Goal: Transaction & Acquisition: Purchase product/service

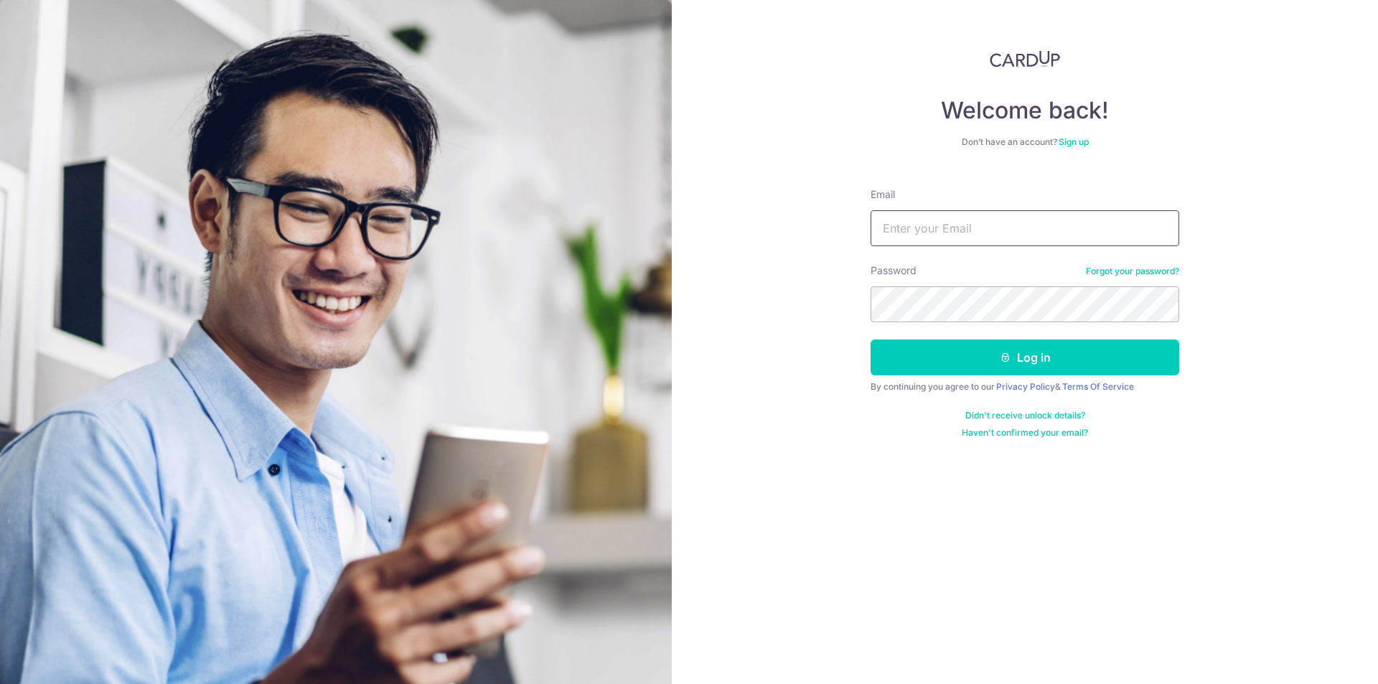
type input "[EMAIL_ADDRESS][DOMAIN_NAME]"
click at [997, 351] on button "Log in" at bounding box center [1024, 357] width 309 height 36
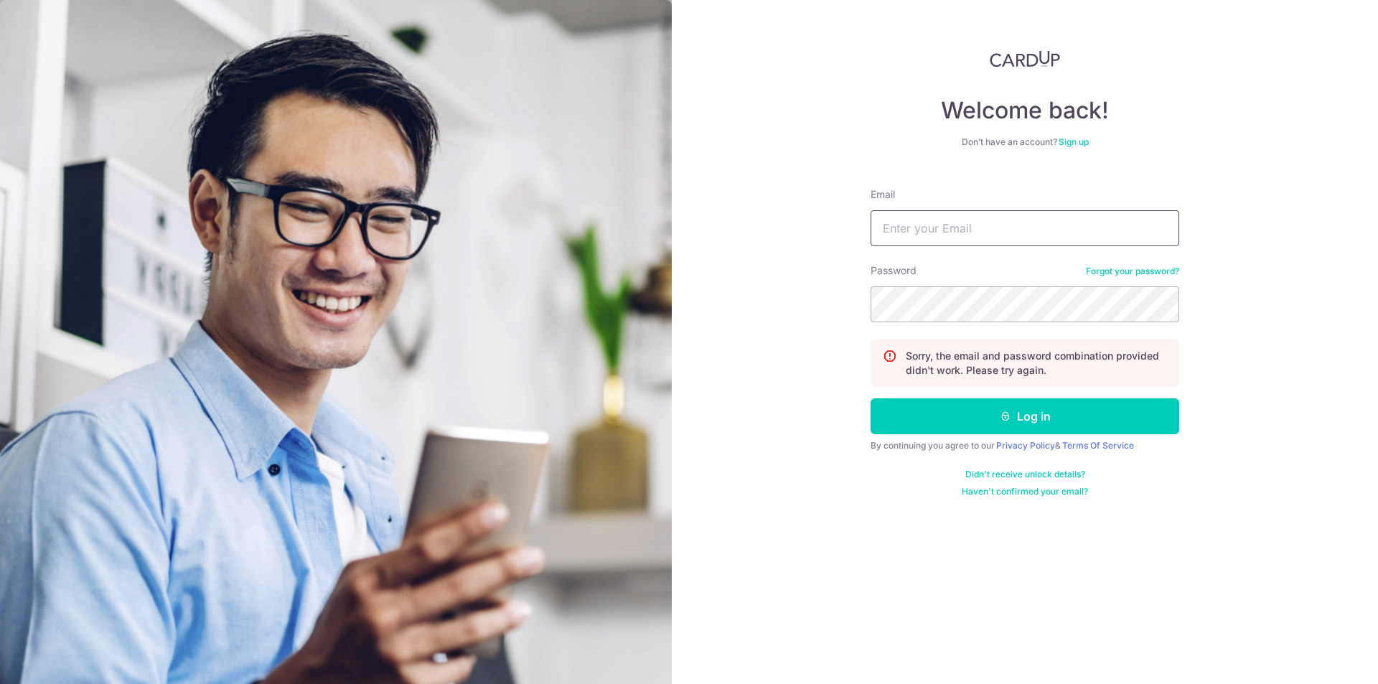
click at [956, 227] on input "Email" at bounding box center [1024, 228] width 309 height 36
type input "dockuok@yahoo.com"
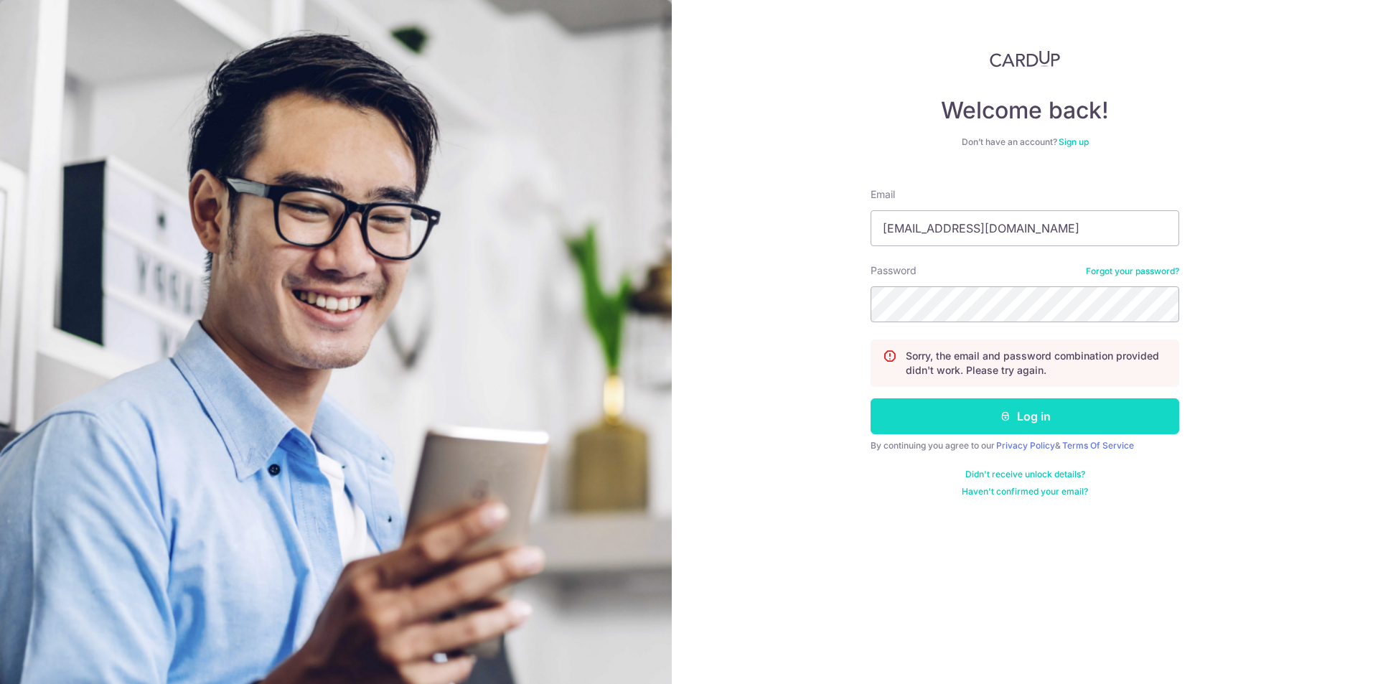
click at [1034, 409] on button "Log in" at bounding box center [1024, 416] width 309 height 36
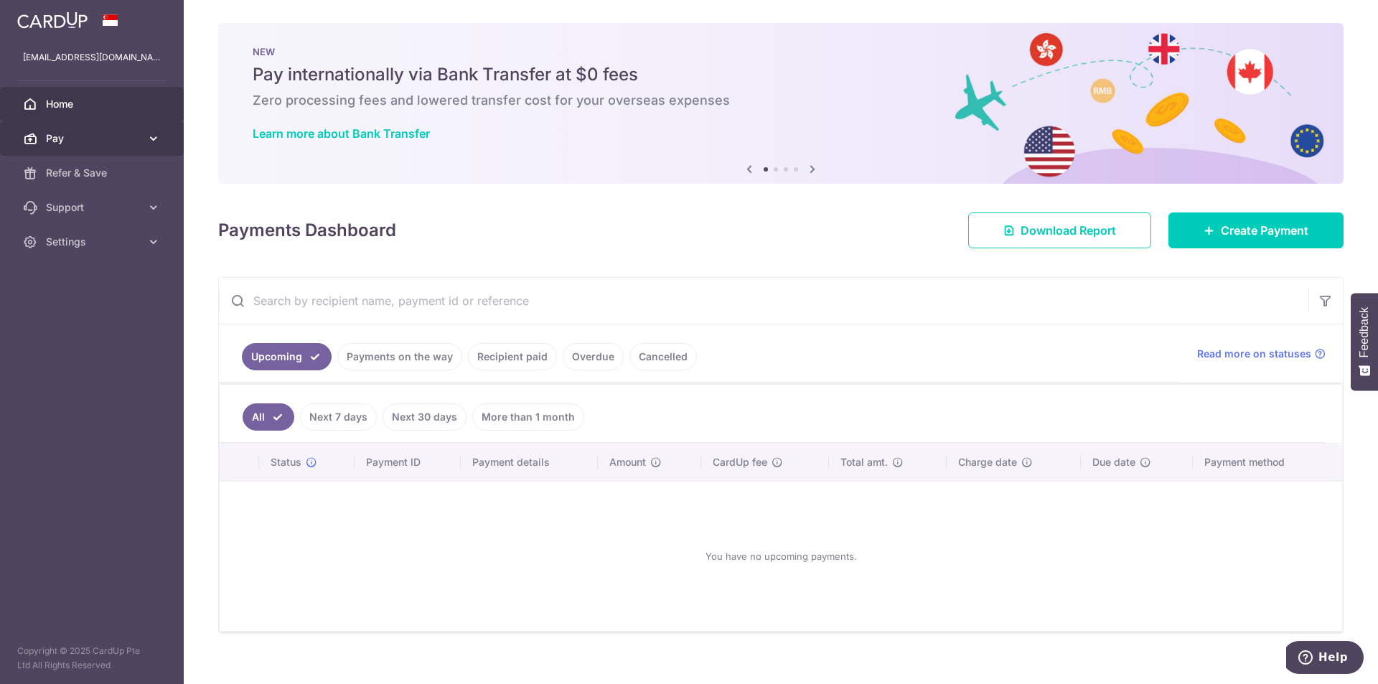
click at [108, 136] on span "Pay" at bounding box center [93, 138] width 95 height 14
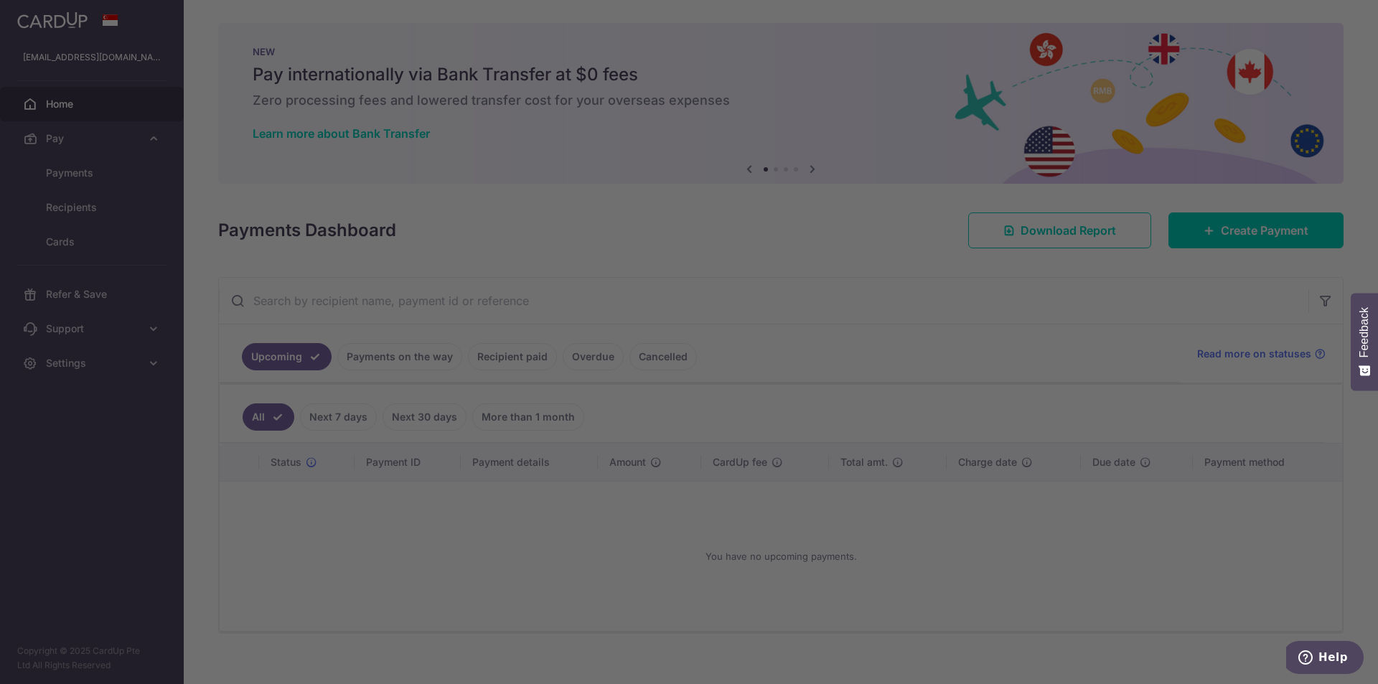
click at [75, 168] on div at bounding box center [695, 345] width 1391 height 691
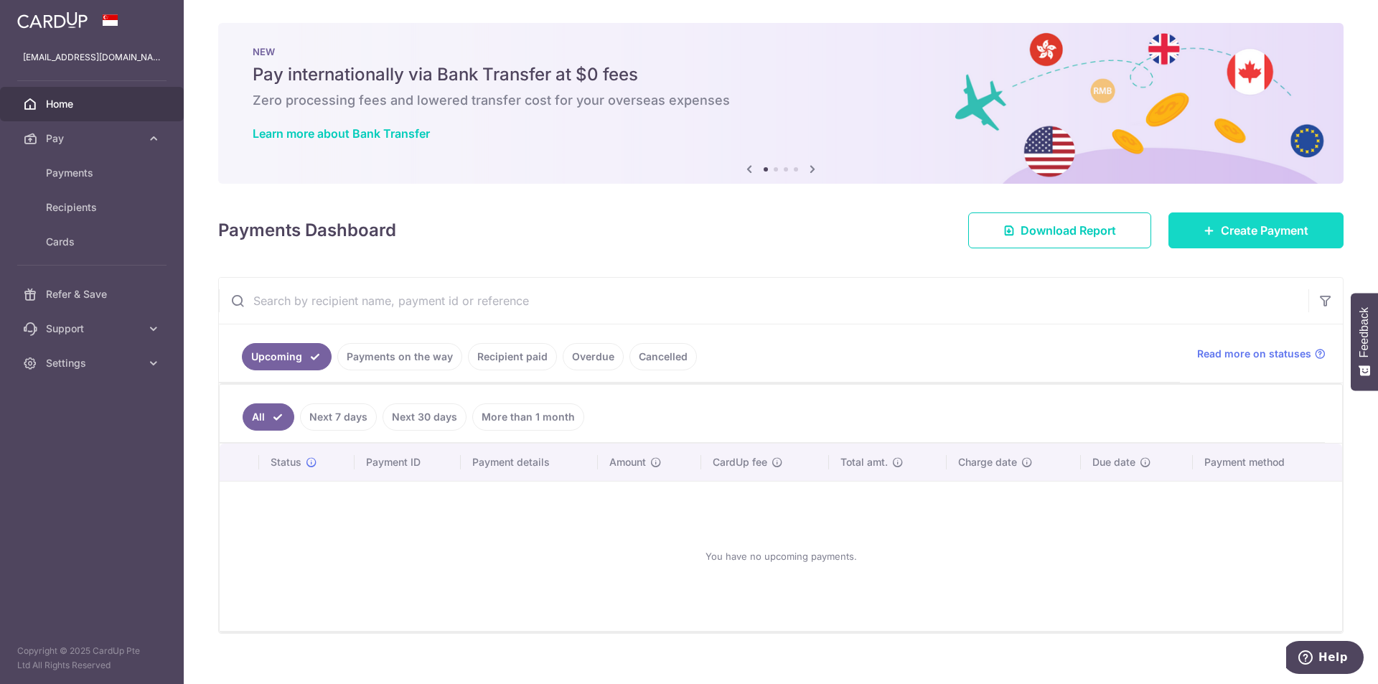
click at [1223, 222] on span "Create Payment" at bounding box center [1265, 230] width 88 height 17
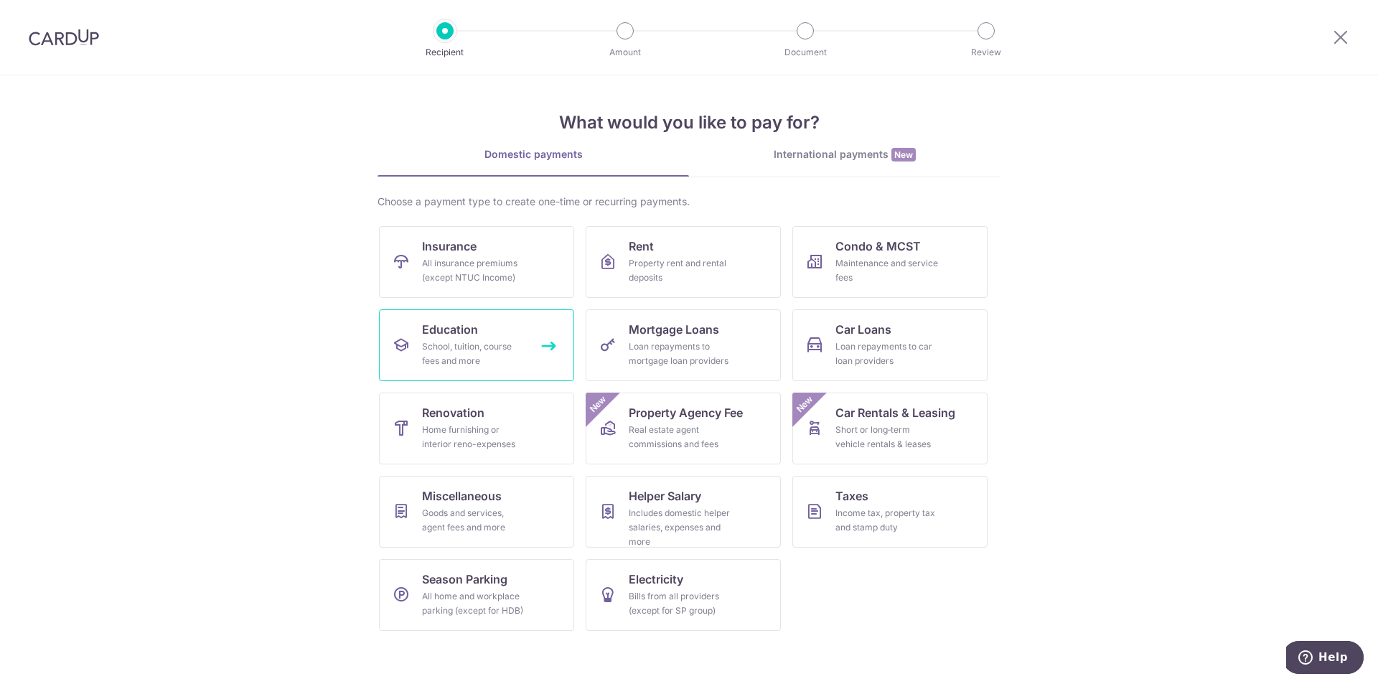
click at [456, 337] on span "Education" at bounding box center [450, 329] width 56 height 17
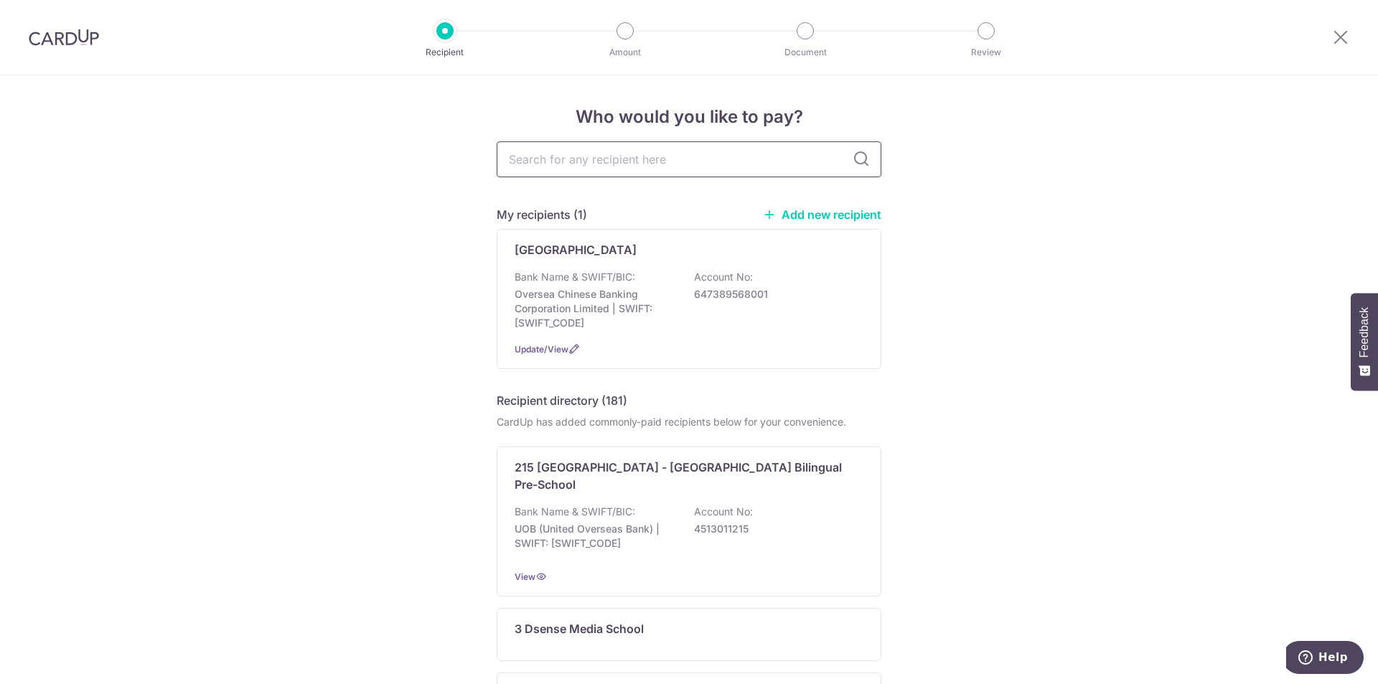
click at [637, 157] on input "text" at bounding box center [689, 159] width 385 height 36
type input "zen"
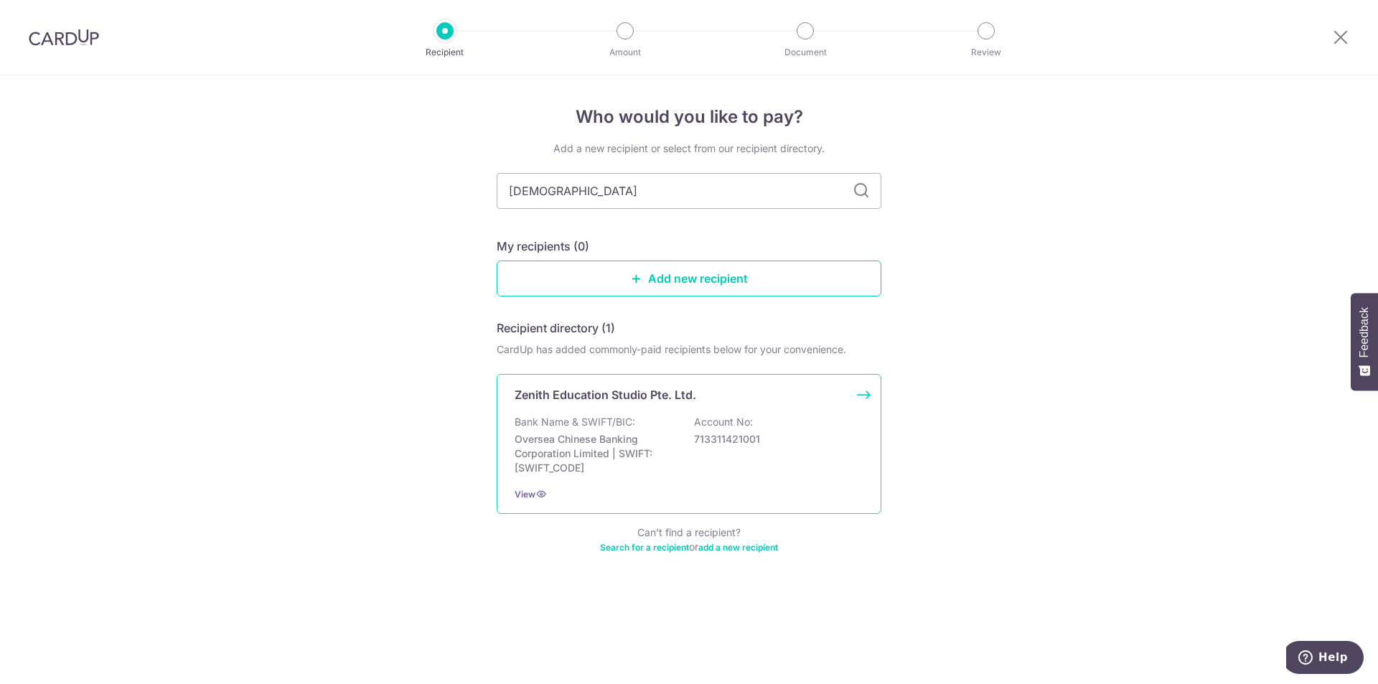
click at [571, 418] on p "Bank Name & SWIFT/BIC:" at bounding box center [575, 422] width 121 height 14
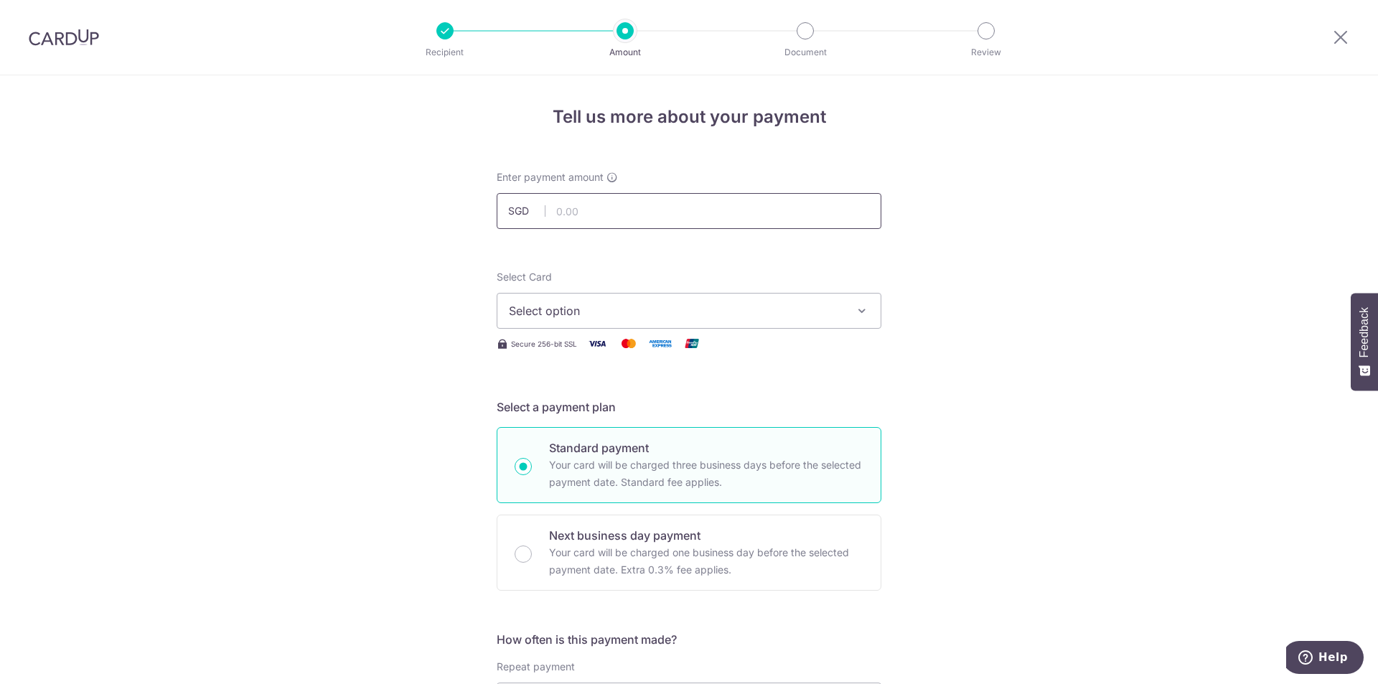
click at [673, 203] on input "text" at bounding box center [689, 211] width 385 height 36
type input "103.55"
click at [579, 306] on span "Select option" at bounding box center [676, 310] width 334 height 17
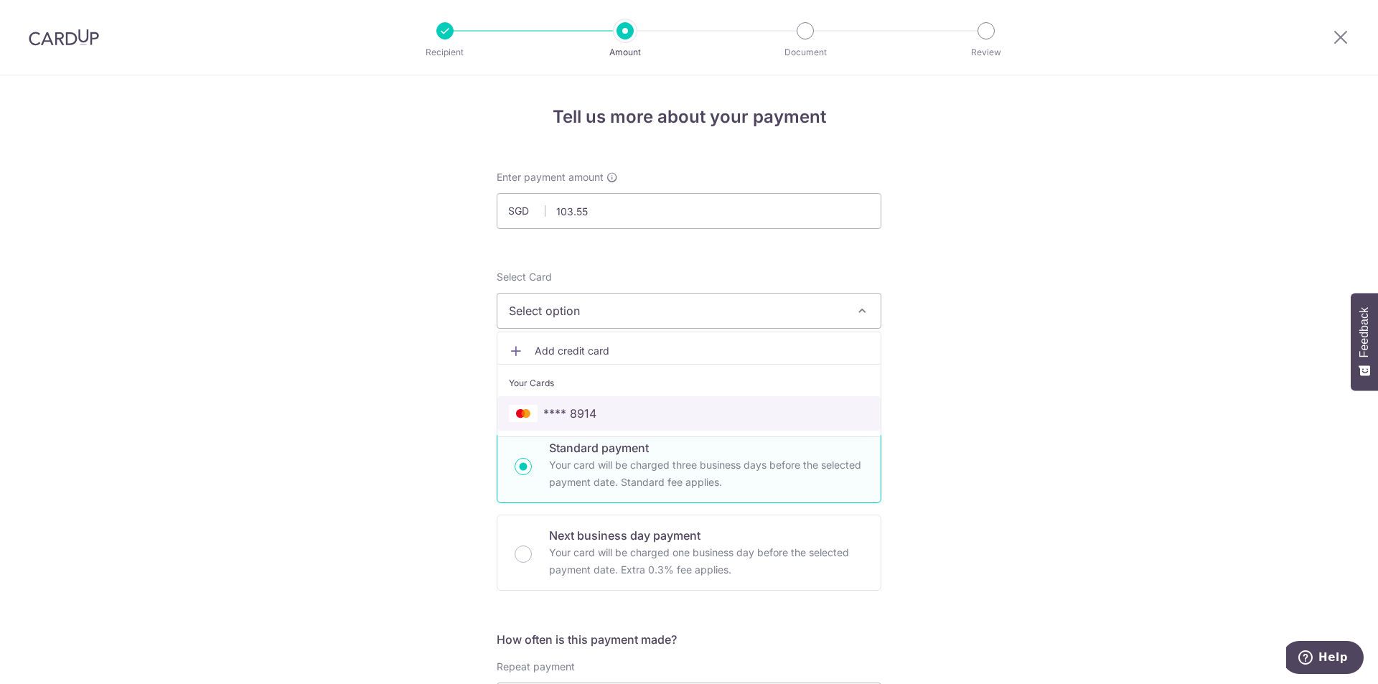
click at [576, 408] on span "**** 8914" at bounding box center [569, 413] width 53 height 17
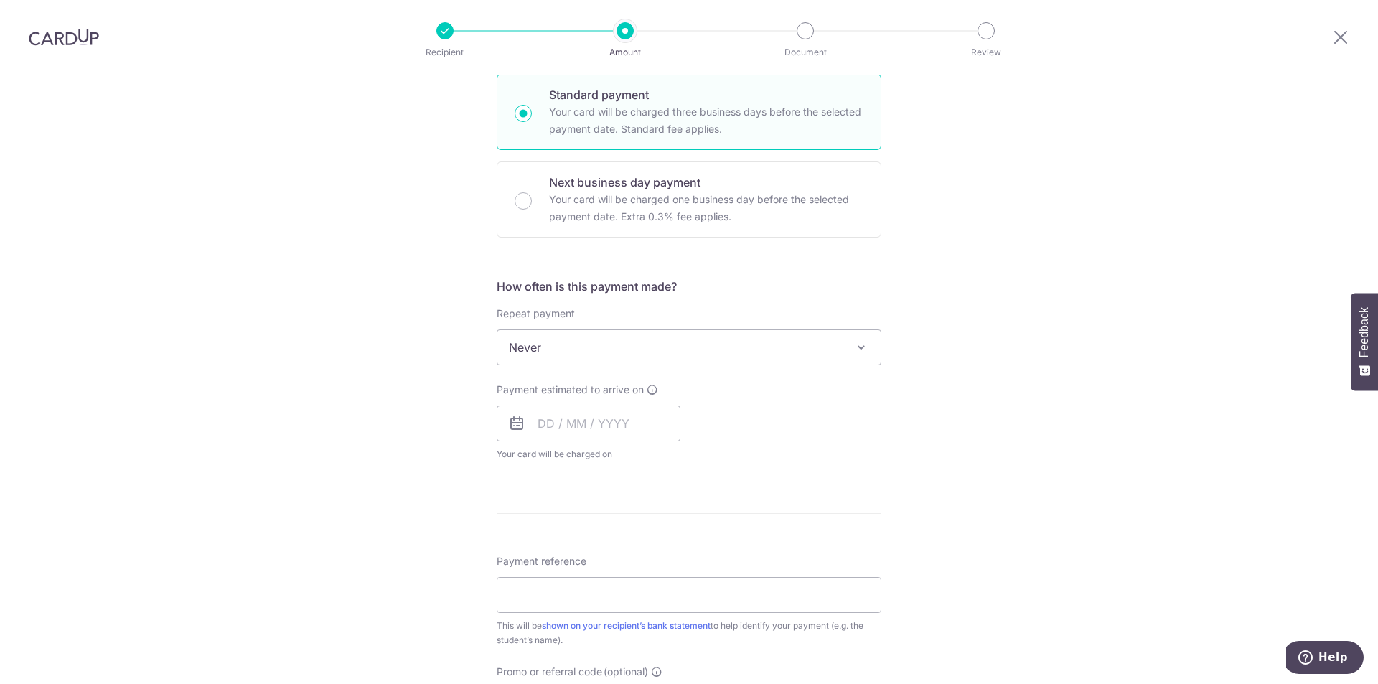
scroll to position [359, 0]
click at [737, 415] on div "Payment estimated to arrive on Your card will be charged on for the first payme…" at bounding box center [689, 416] width 402 height 79
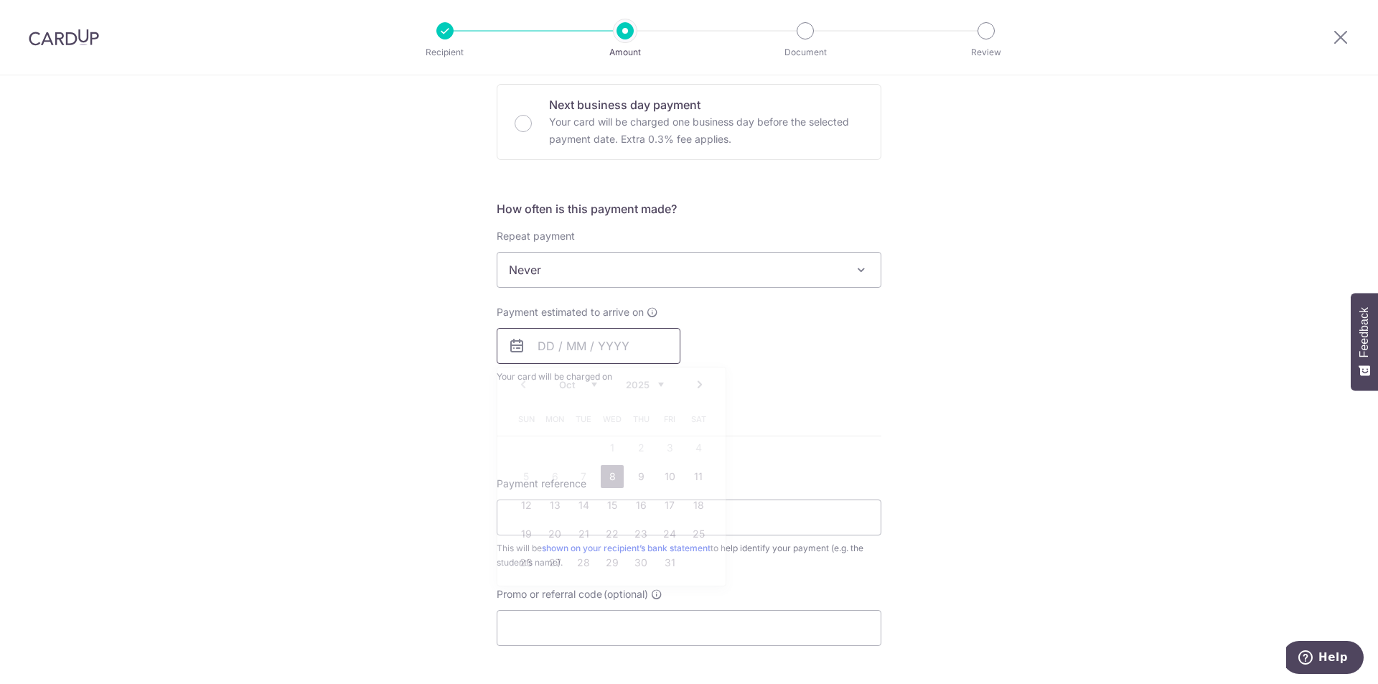
click at [565, 347] on input "text" at bounding box center [589, 346] width 184 height 36
click at [605, 476] on link "8" at bounding box center [612, 476] width 23 height 23
type input "08/10/2025"
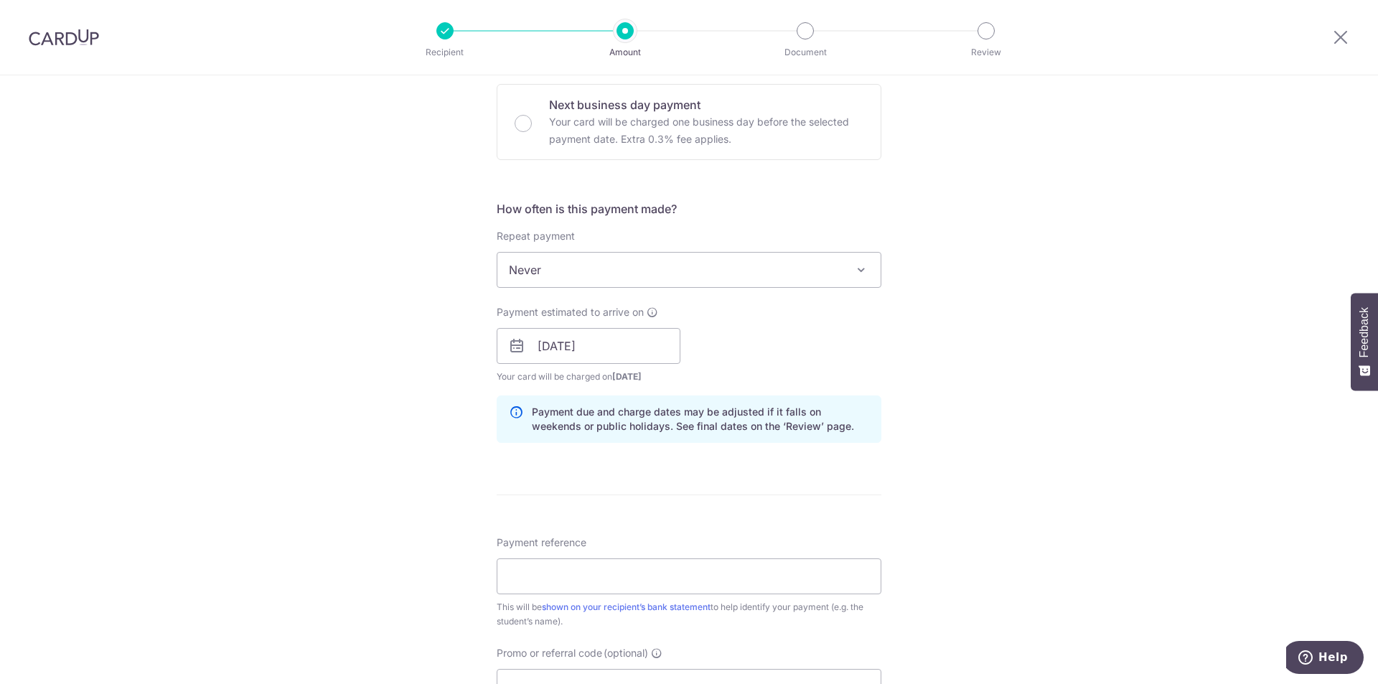
scroll to position [646, 0]
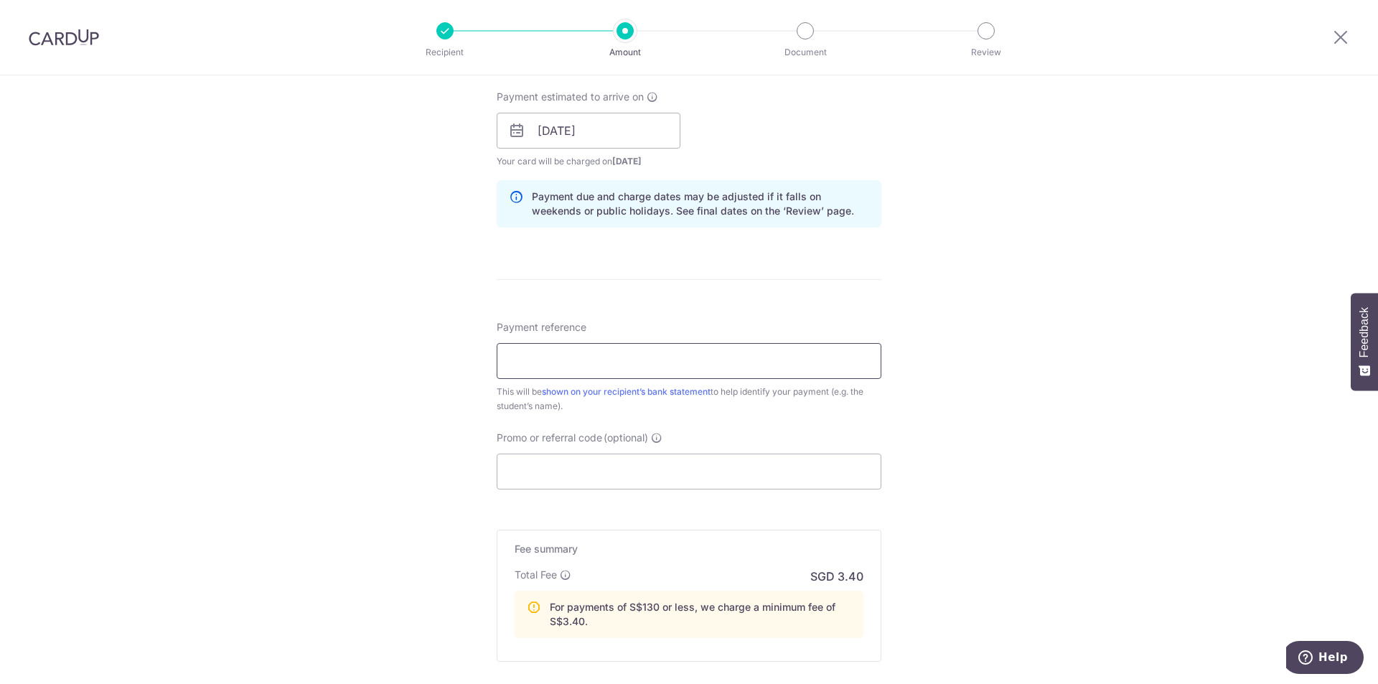
click at [604, 355] on input "Payment reference" at bounding box center [689, 361] width 385 height 36
click at [553, 360] on input "Payment reference" at bounding box center [689, 361] width 385 height 36
type input "Student ID 92348880"
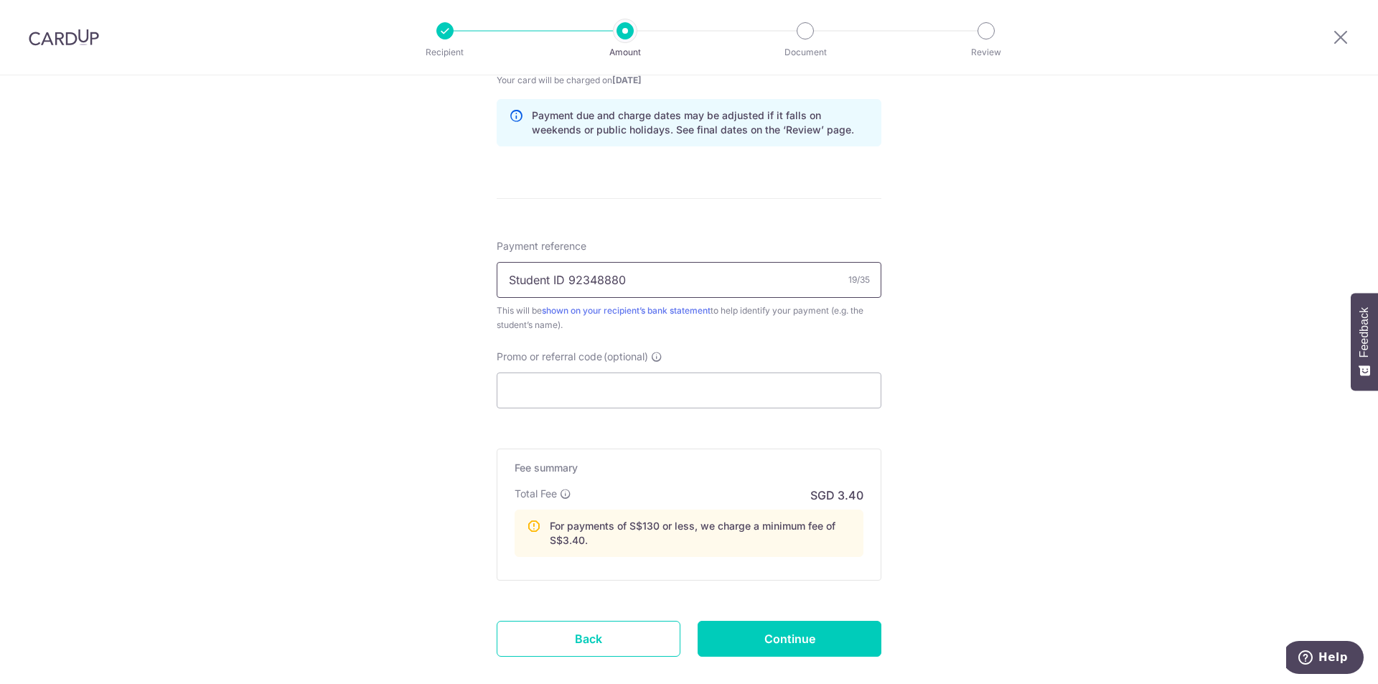
scroll to position [807, 0]
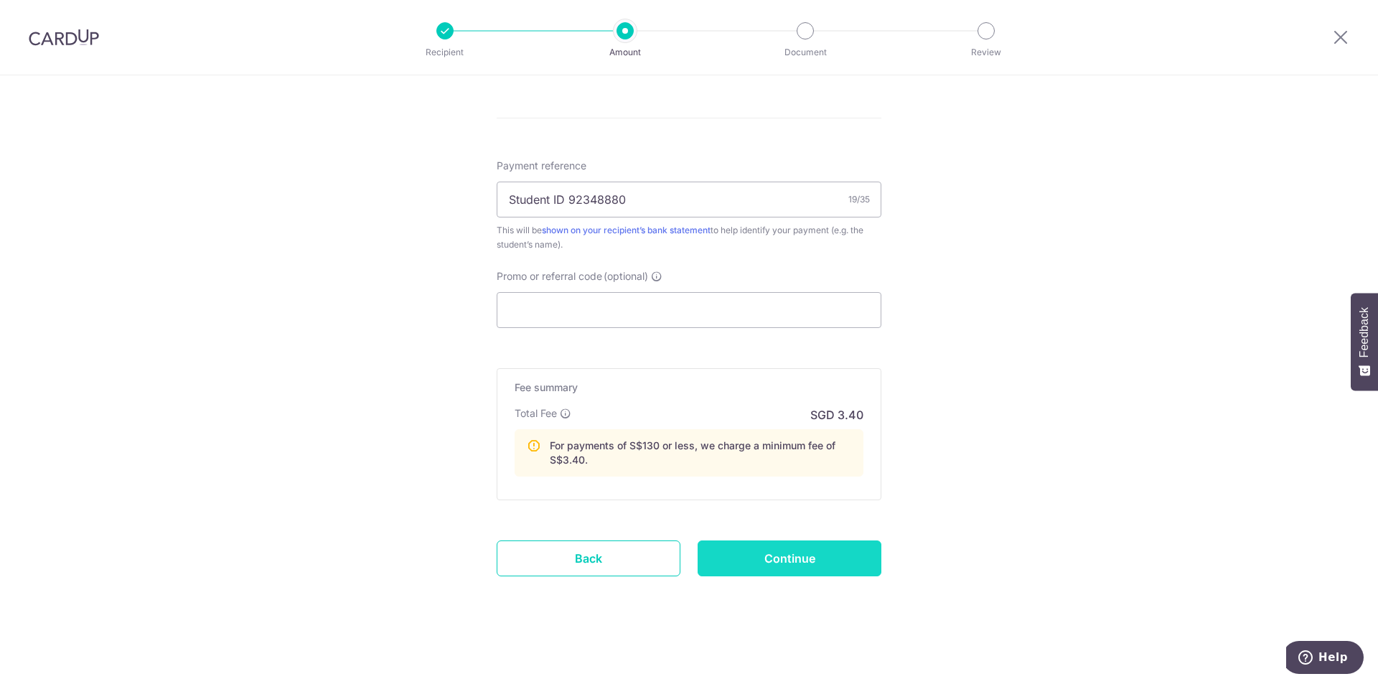
click at [748, 555] on input "Continue" at bounding box center [790, 558] width 184 height 36
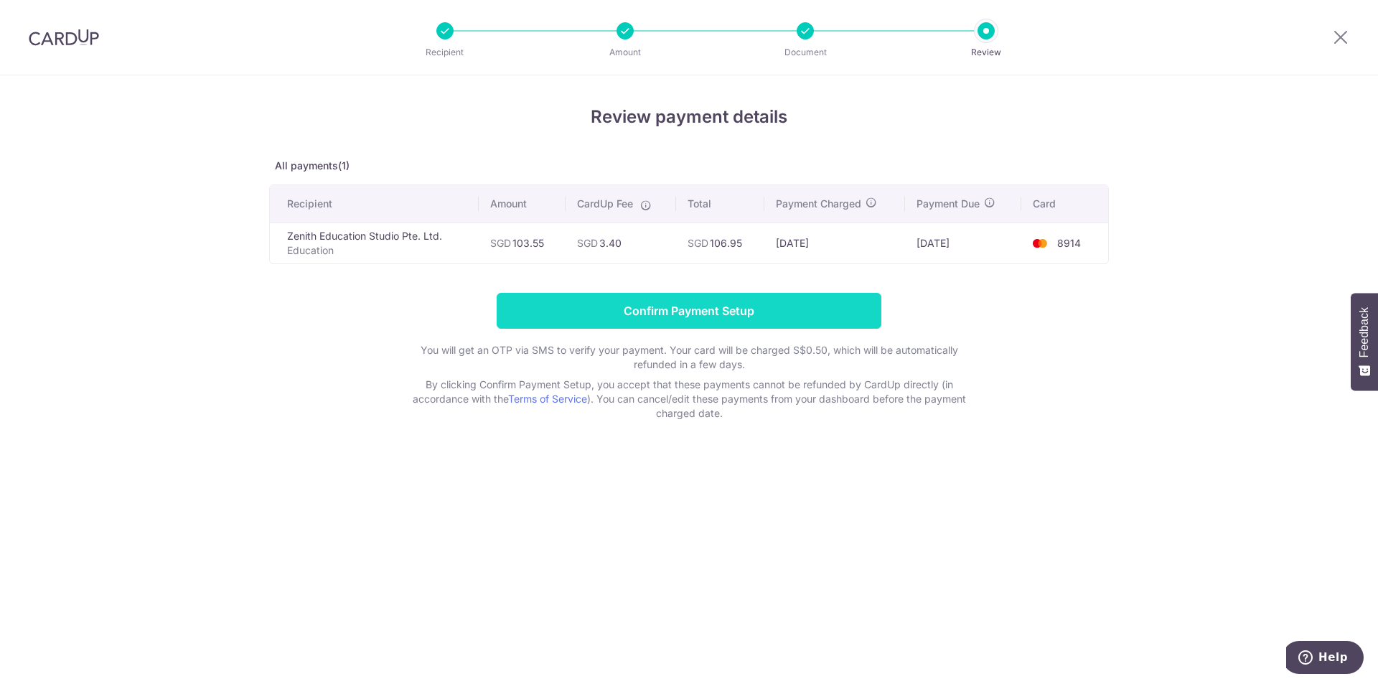
click at [662, 305] on input "Confirm Payment Setup" at bounding box center [689, 311] width 385 height 36
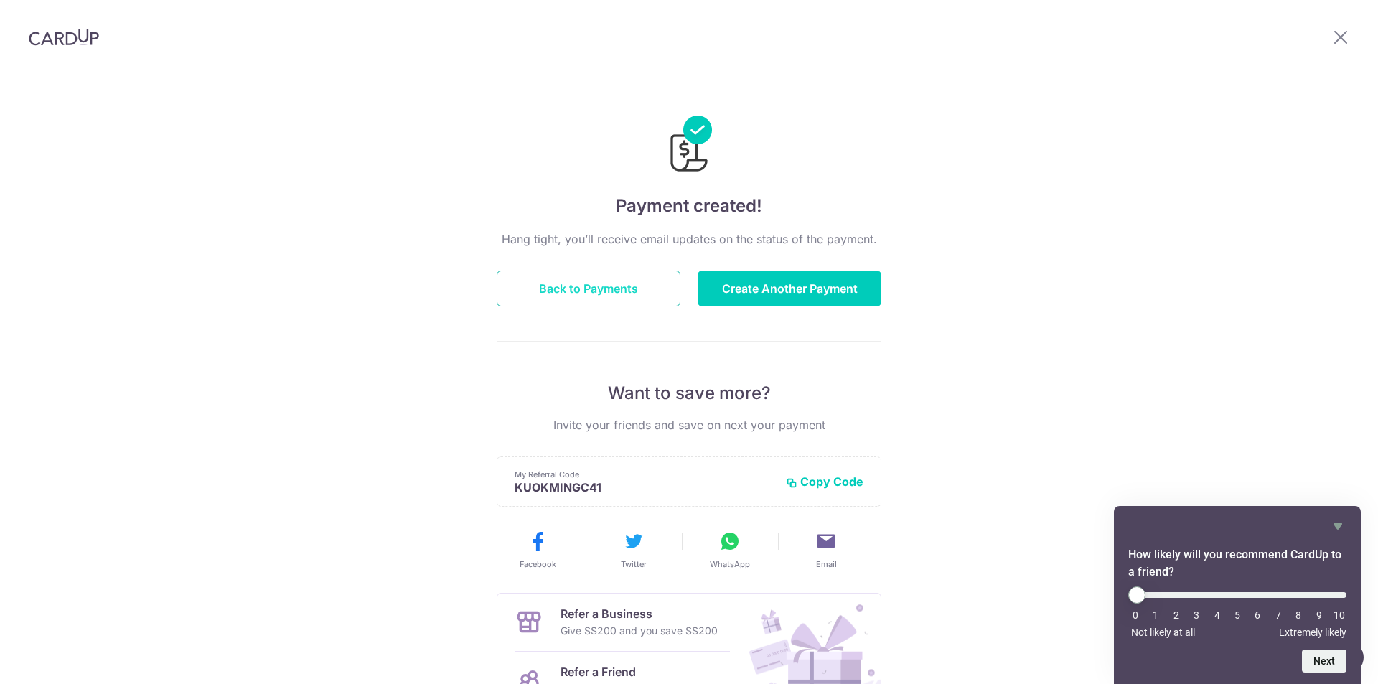
click at [578, 273] on button "Back to Payments" at bounding box center [589, 289] width 184 height 36
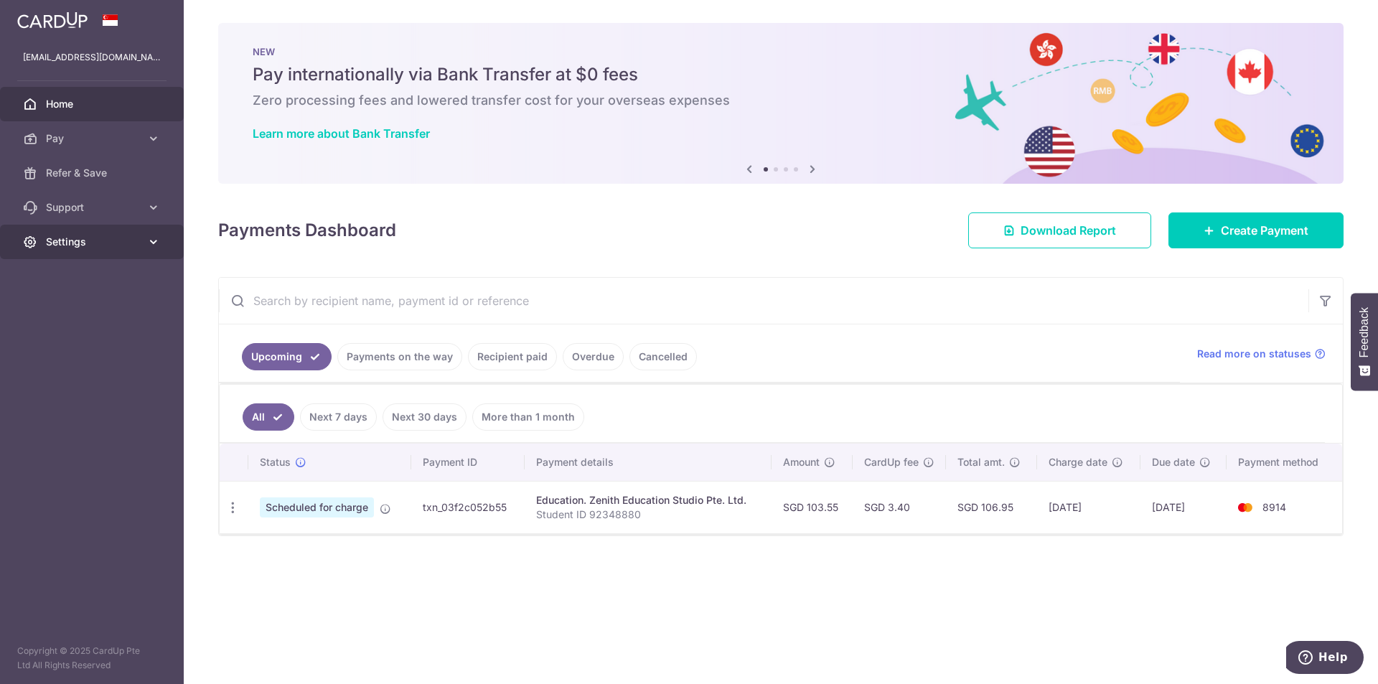
click at [92, 253] on link "Settings" at bounding box center [92, 242] width 184 height 34
click at [70, 316] on span "Logout" at bounding box center [93, 311] width 95 height 14
